Goal: Task Accomplishment & Management: Complete application form

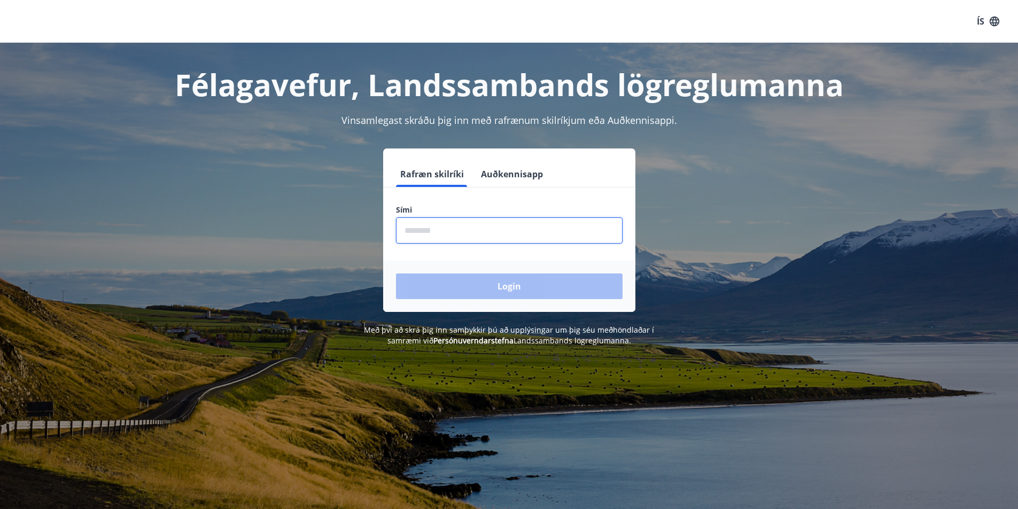
click at [443, 233] on input "phone" at bounding box center [509, 230] width 227 height 26
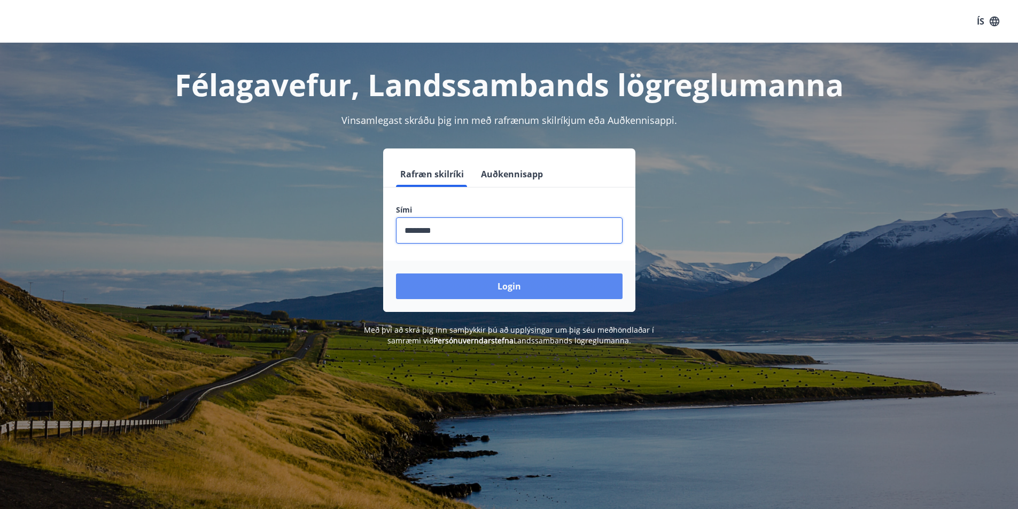
type input "********"
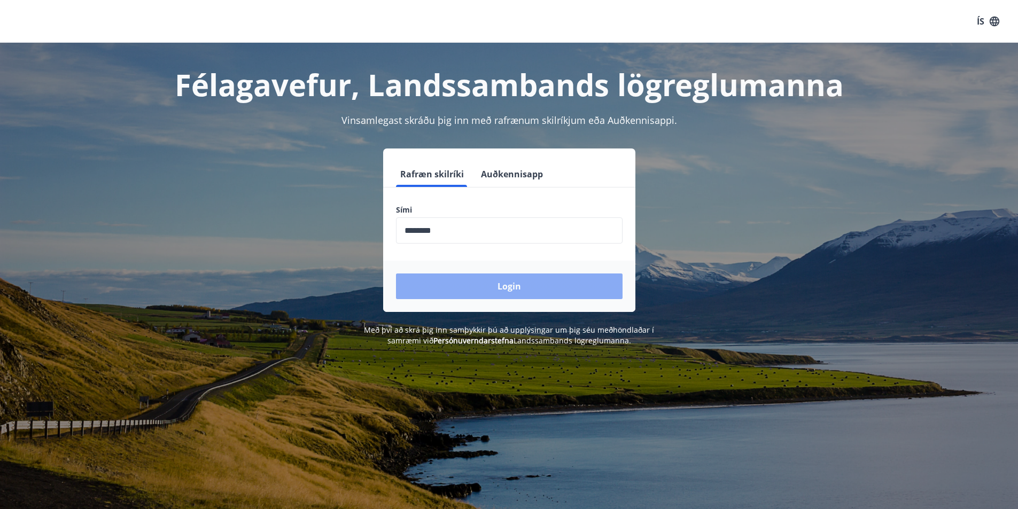
click at [515, 285] on button "Login" at bounding box center [509, 287] width 227 height 26
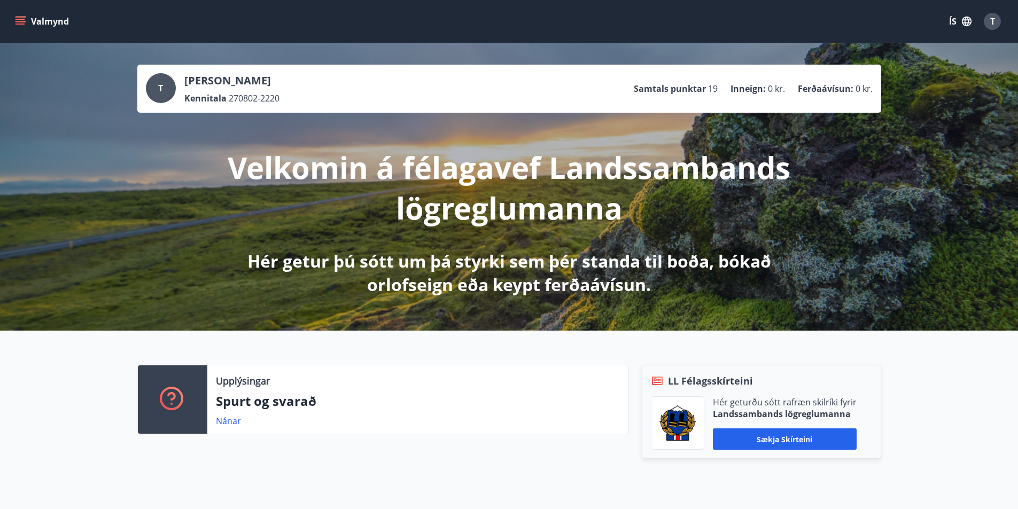
click at [49, 20] on button "Valmynd" at bounding box center [43, 21] width 60 height 19
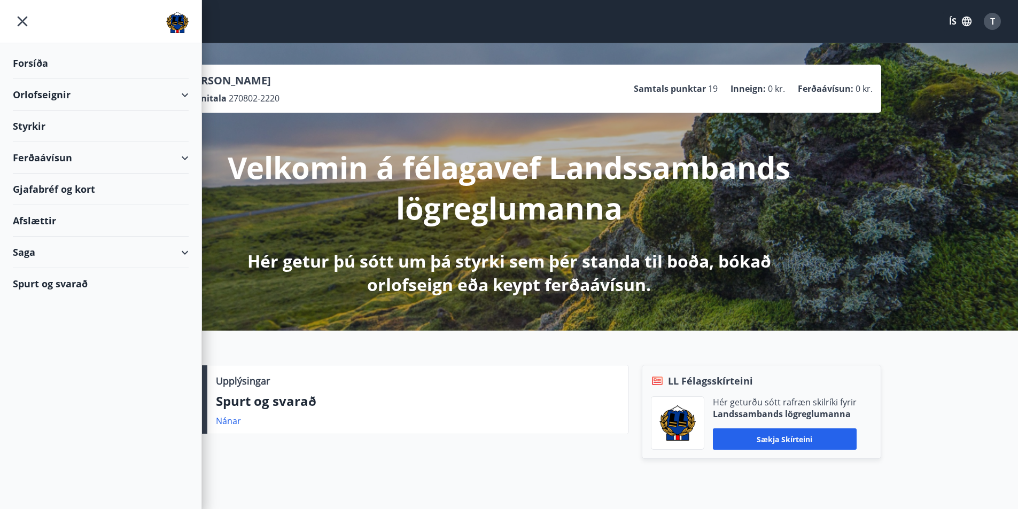
click at [183, 157] on div "Ferðaávísun" at bounding box center [101, 158] width 176 height 32
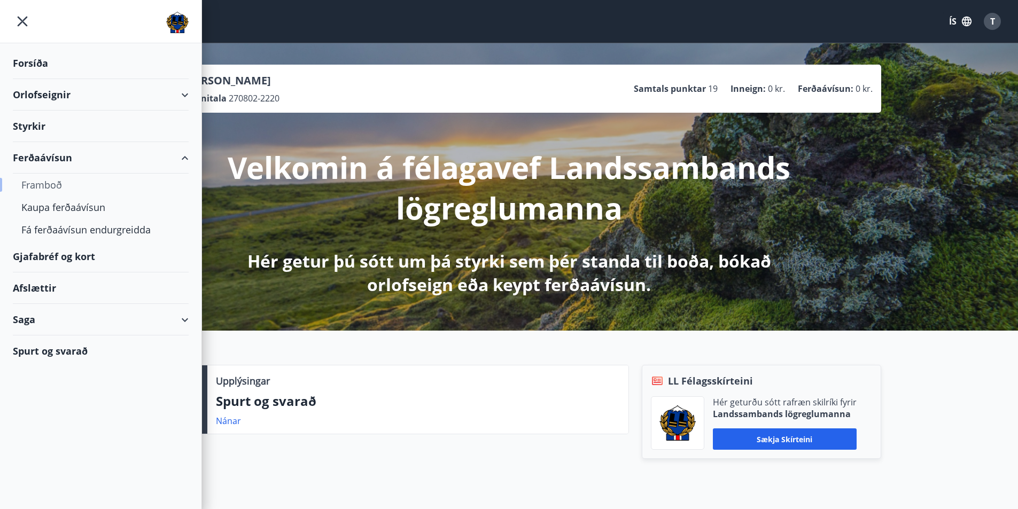
click at [44, 183] on div "Framboð" at bounding box center [100, 185] width 159 height 22
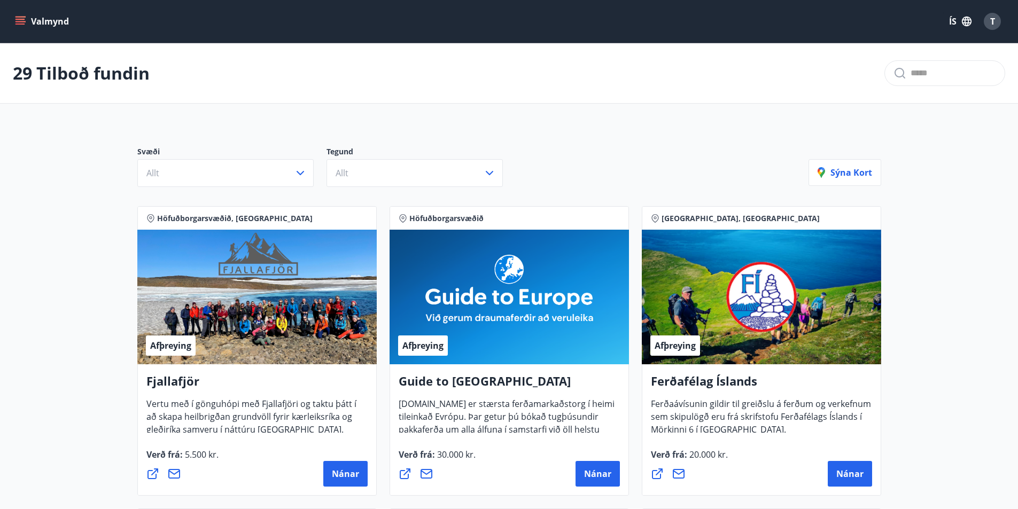
click at [22, 20] on icon "menu" at bounding box center [20, 19] width 10 height 1
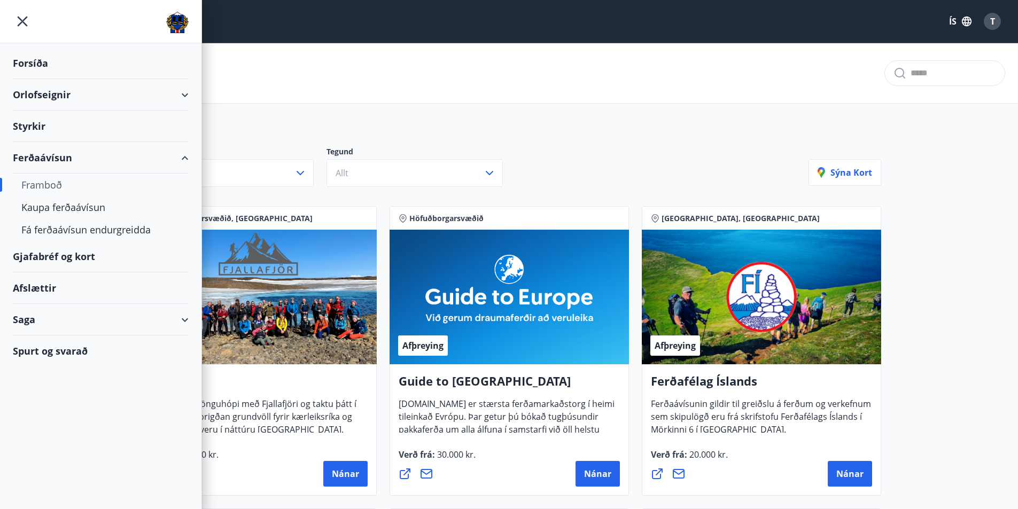
click at [55, 257] on div "Gjafabréf og kort" at bounding box center [101, 257] width 176 height 32
click at [69, 206] on div "Kaupa ferðaávísun" at bounding box center [100, 207] width 159 height 22
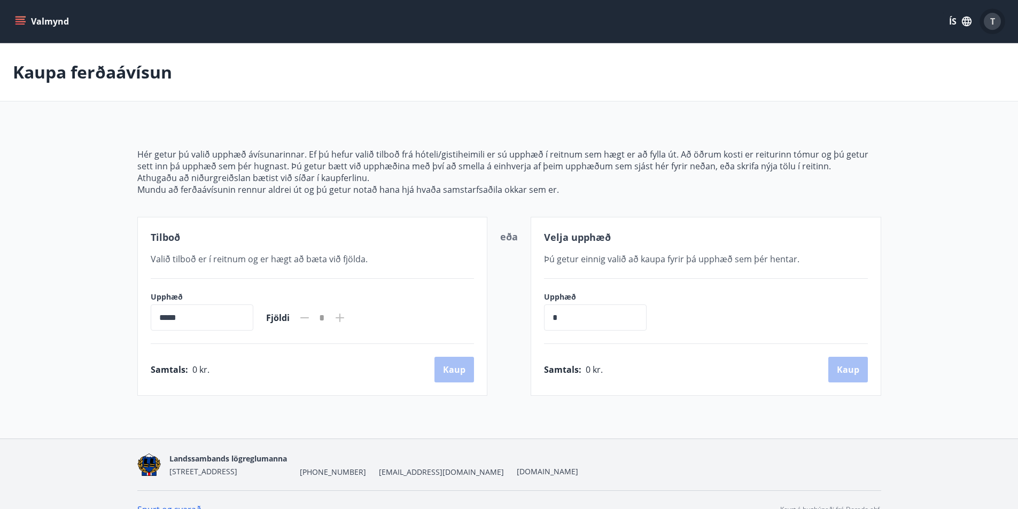
click at [990, 20] on span "T" at bounding box center [992, 21] width 5 height 12
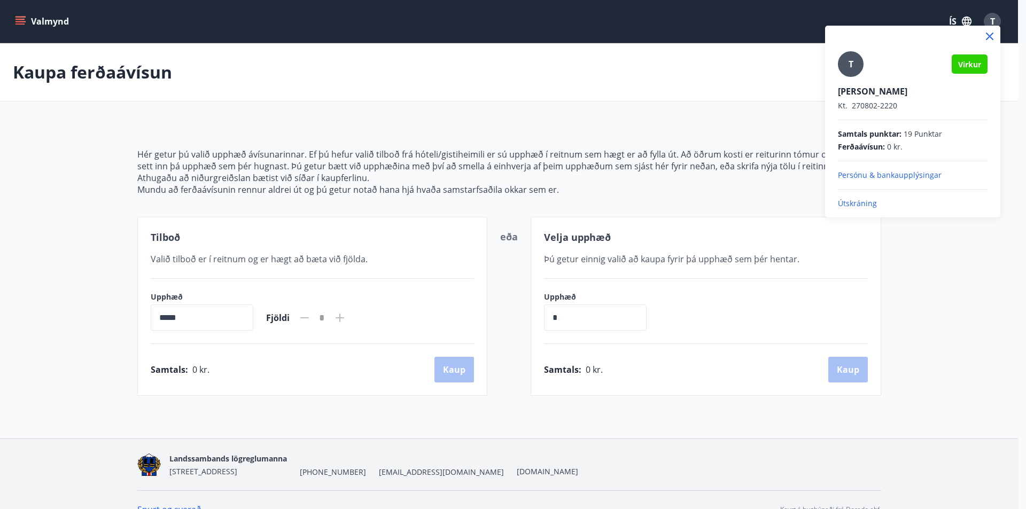
click at [48, 18] on div at bounding box center [513, 254] width 1026 height 509
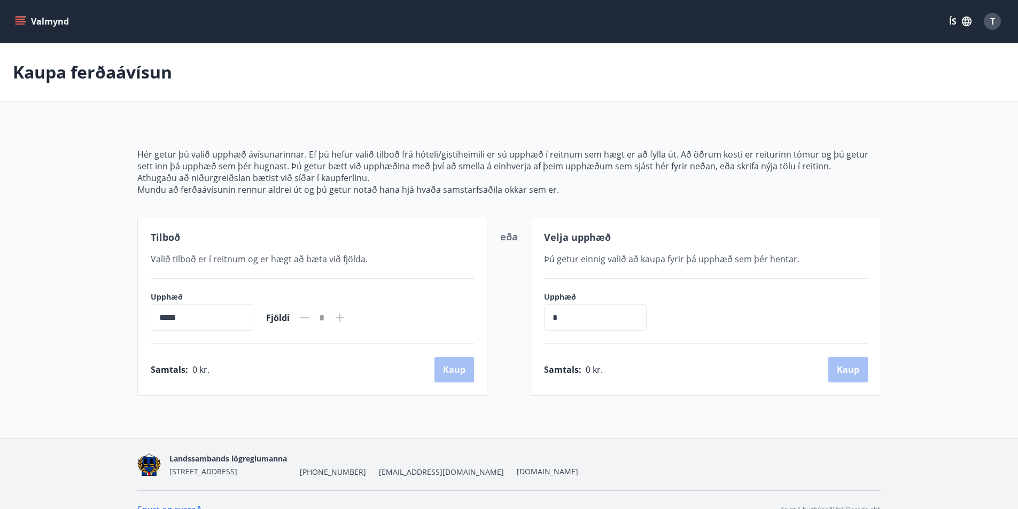
click at [47, 18] on button "Valmynd" at bounding box center [43, 21] width 60 height 19
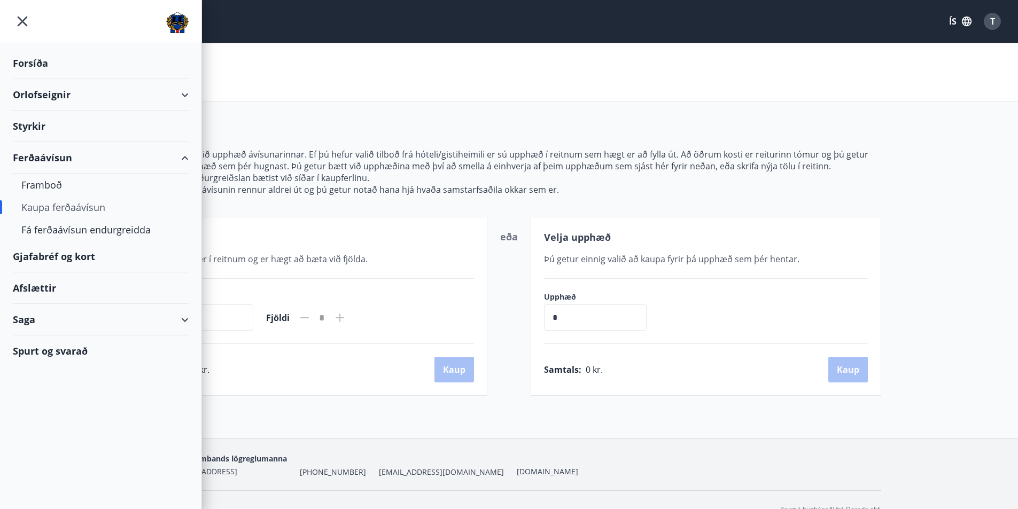
click at [44, 254] on div "Gjafabréf og kort" at bounding box center [101, 257] width 176 height 32
click at [42, 255] on div "Gjafabréf og kort" at bounding box center [101, 257] width 176 height 32
click at [17, 22] on icon "menu" at bounding box center [22, 21] width 19 height 19
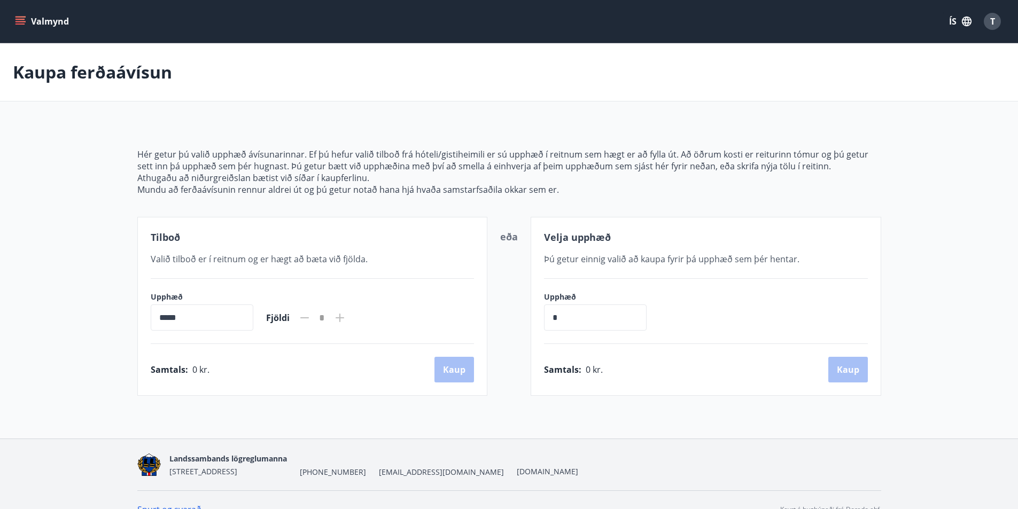
click at [19, 19] on icon "menu" at bounding box center [20, 19] width 10 height 1
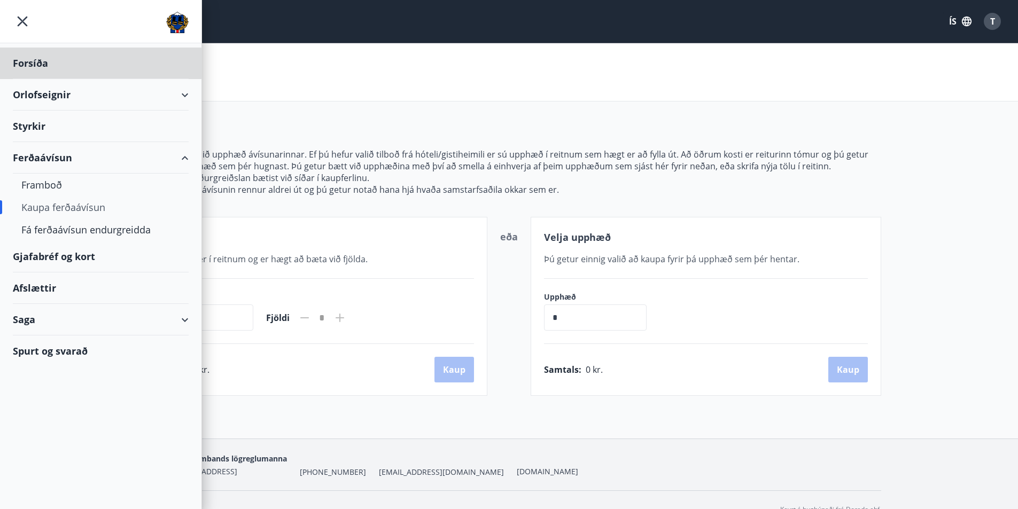
click at [27, 79] on div "Styrkir" at bounding box center [101, 64] width 176 height 32
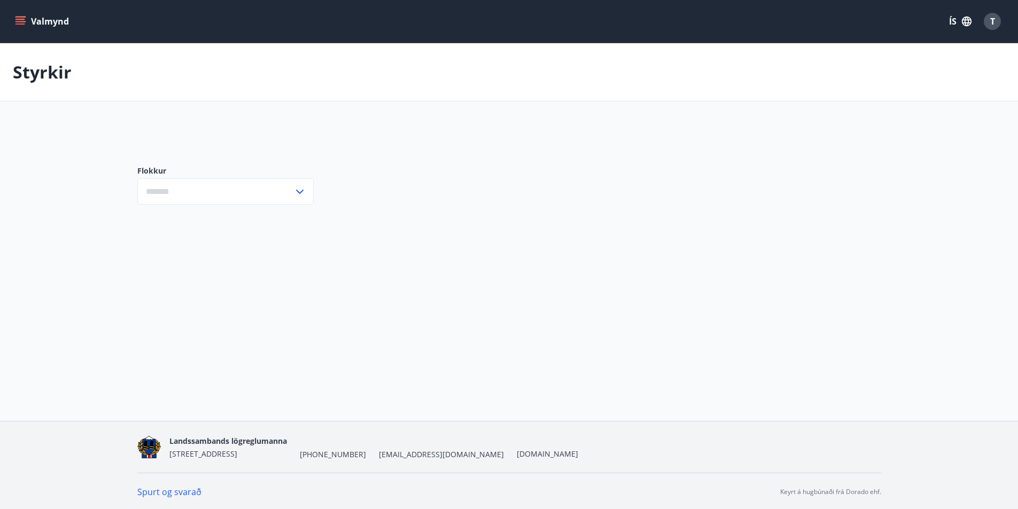
type input "***"
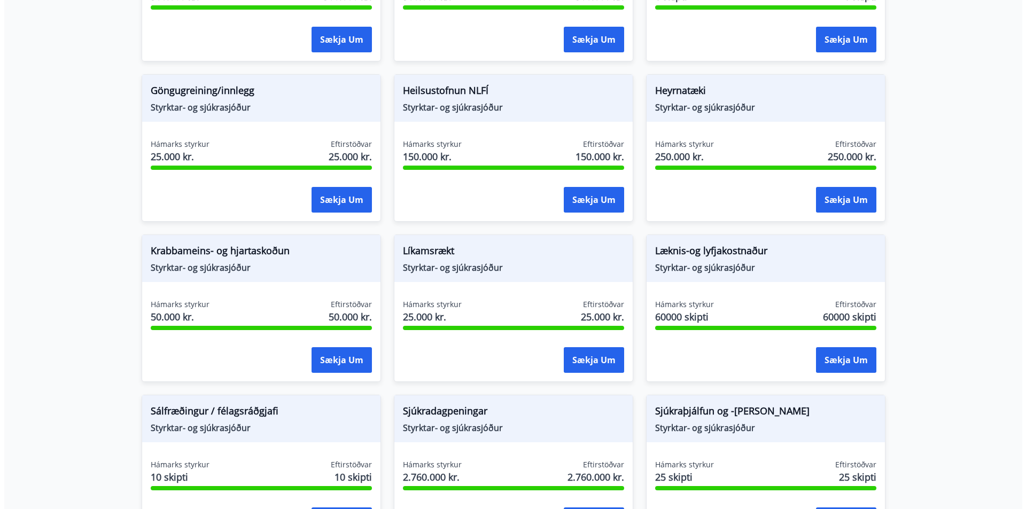
scroll to position [494, 0]
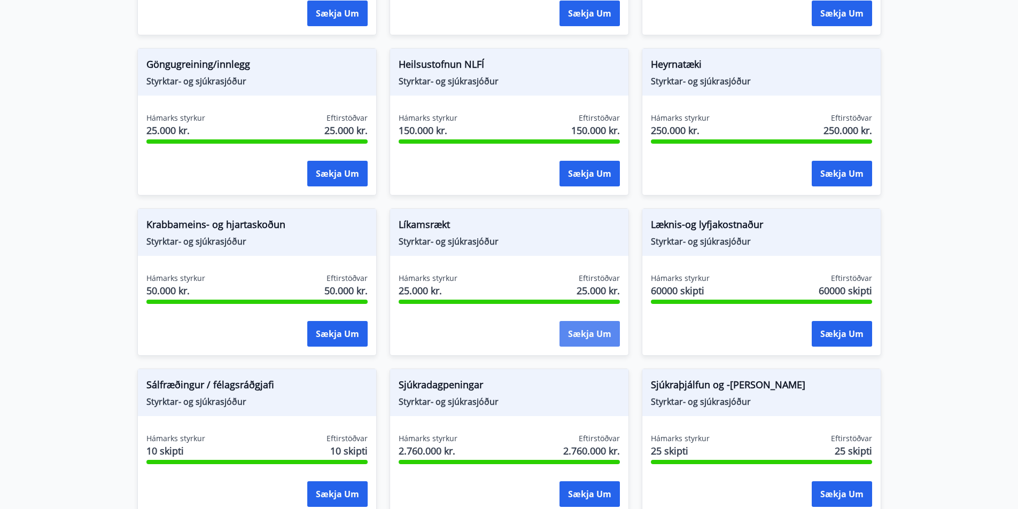
click at [583, 337] on button "Sækja um" at bounding box center [589, 334] width 60 height 26
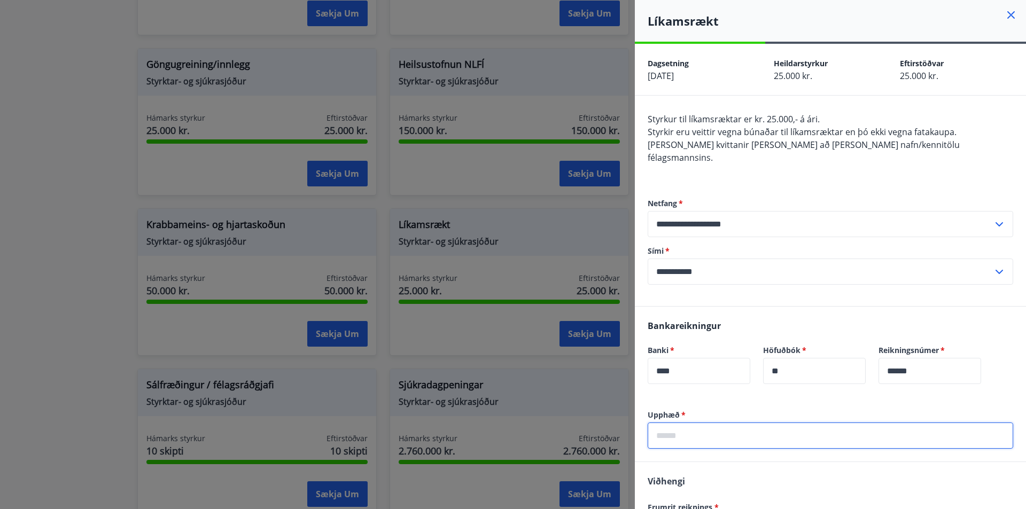
click at [721, 425] on input "text" at bounding box center [830, 436] width 365 height 26
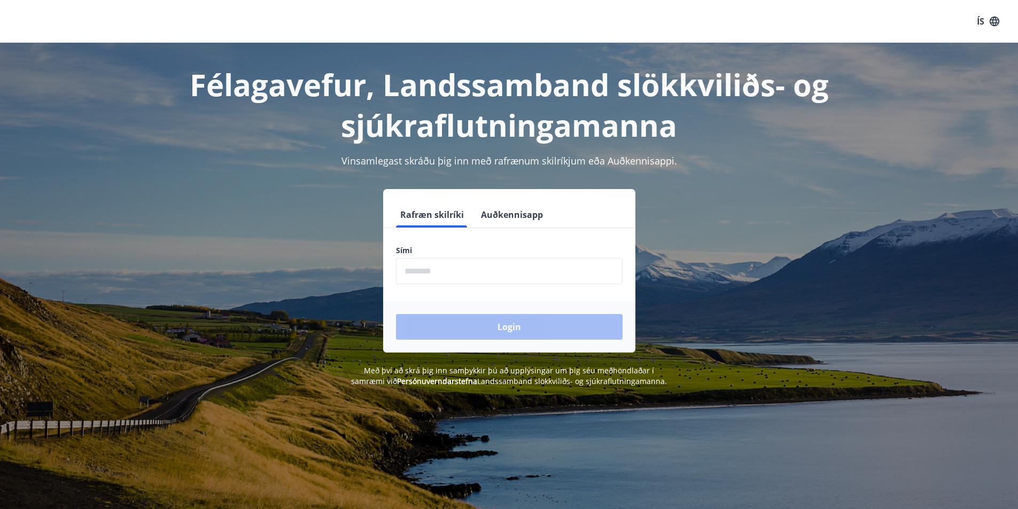
click at [446, 267] on input "phone" at bounding box center [509, 271] width 227 height 26
type input "********"
click at [511, 325] on button "Login" at bounding box center [509, 327] width 227 height 26
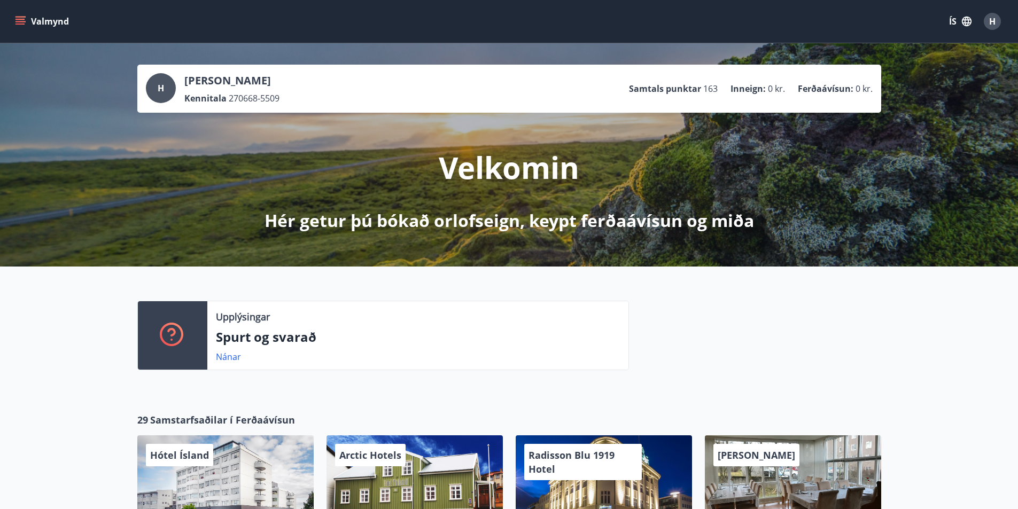
click at [39, 22] on button "Valmynd" at bounding box center [43, 21] width 60 height 19
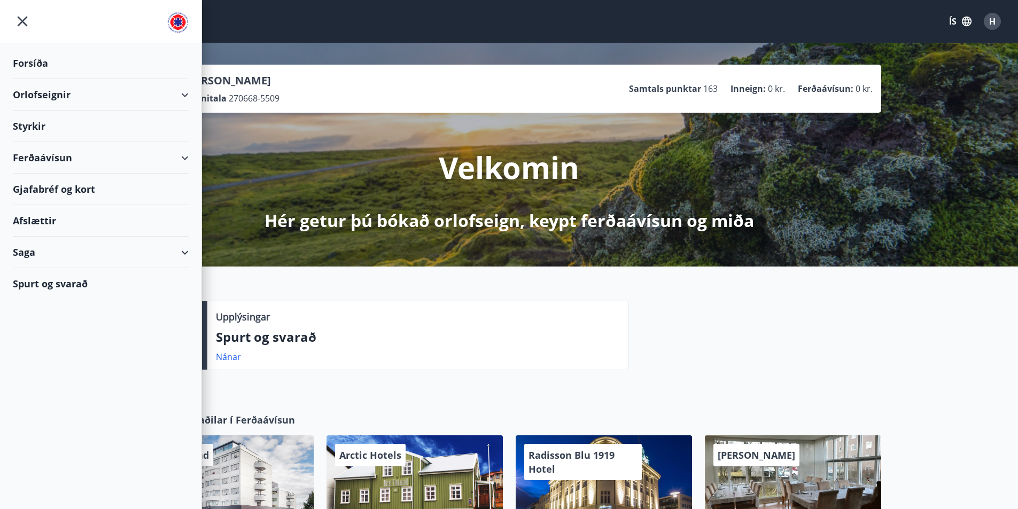
click at [62, 157] on div "Ferðaávísun" at bounding box center [101, 158] width 176 height 32
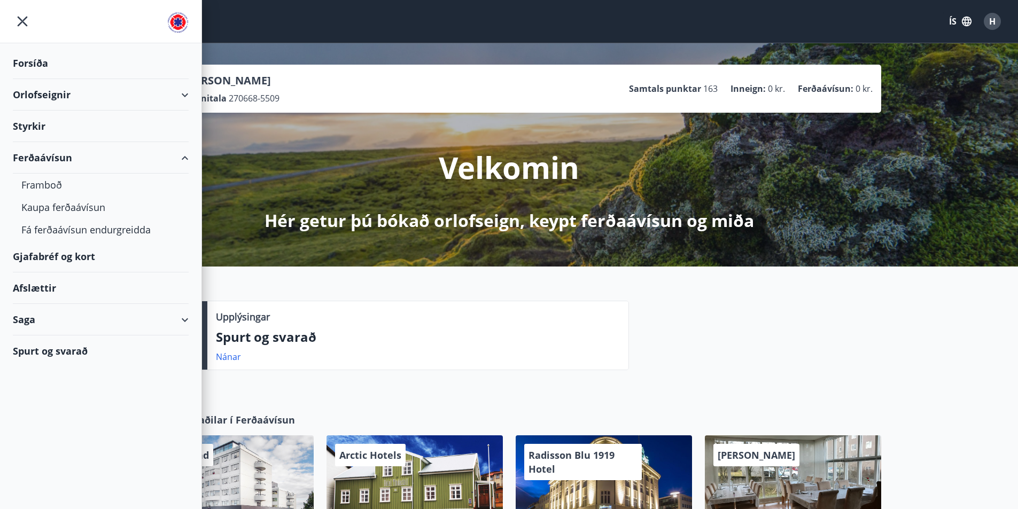
click at [74, 258] on div "Gjafabréf og kort" at bounding box center [101, 257] width 176 height 32
